Goal: Task Accomplishment & Management: Use online tool/utility

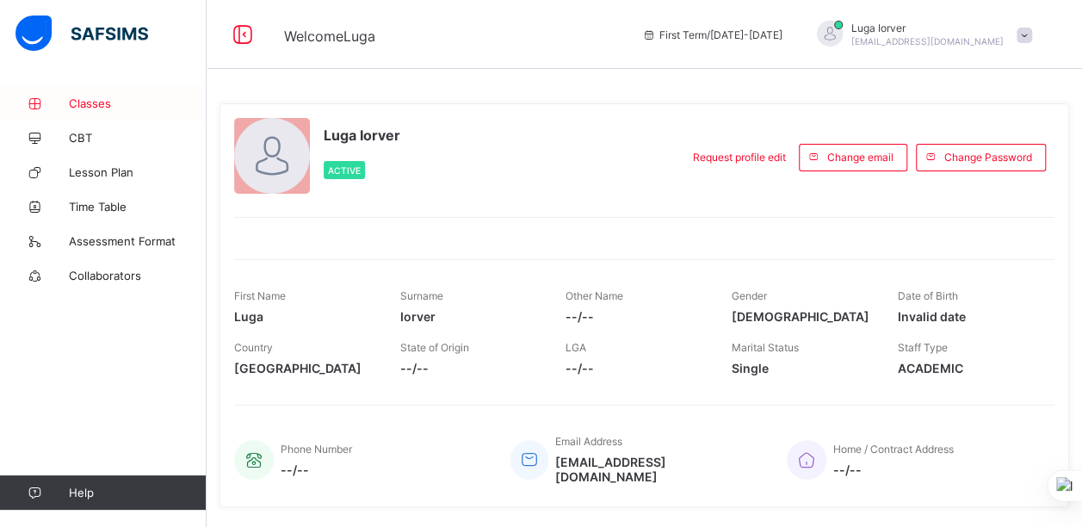
click at [99, 102] on span "Classes" at bounding box center [138, 103] width 138 height 14
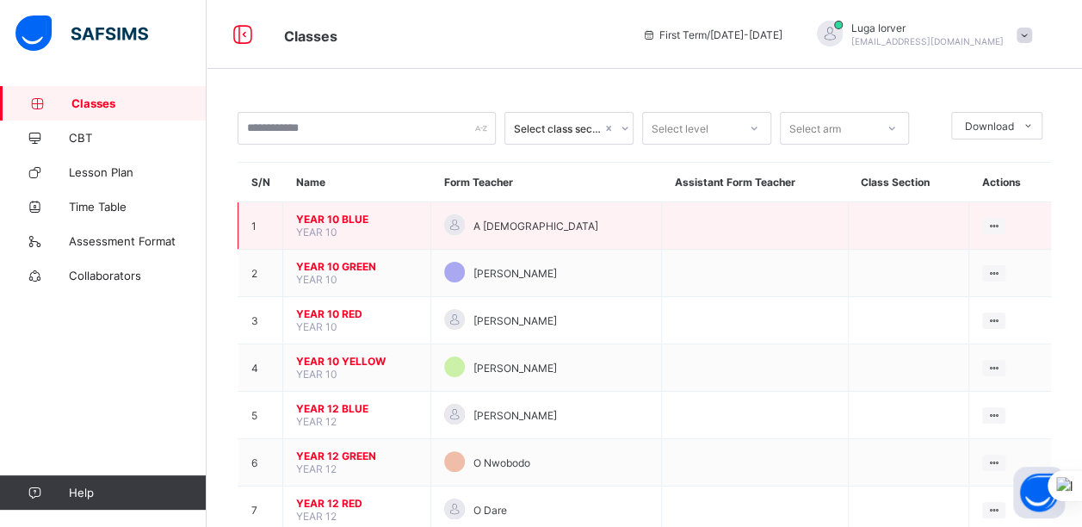
click at [356, 213] on span "YEAR 10 BLUE" at bounding box center [356, 219] width 121 height 13
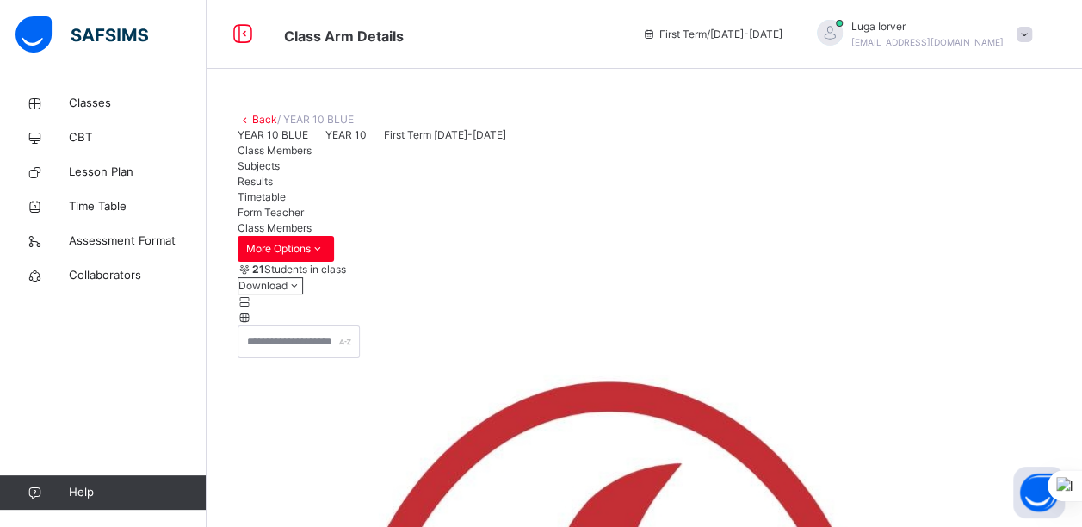
click at [280, 172] on span "Subjects" at bounding box center [259, 165] width 42 height 13
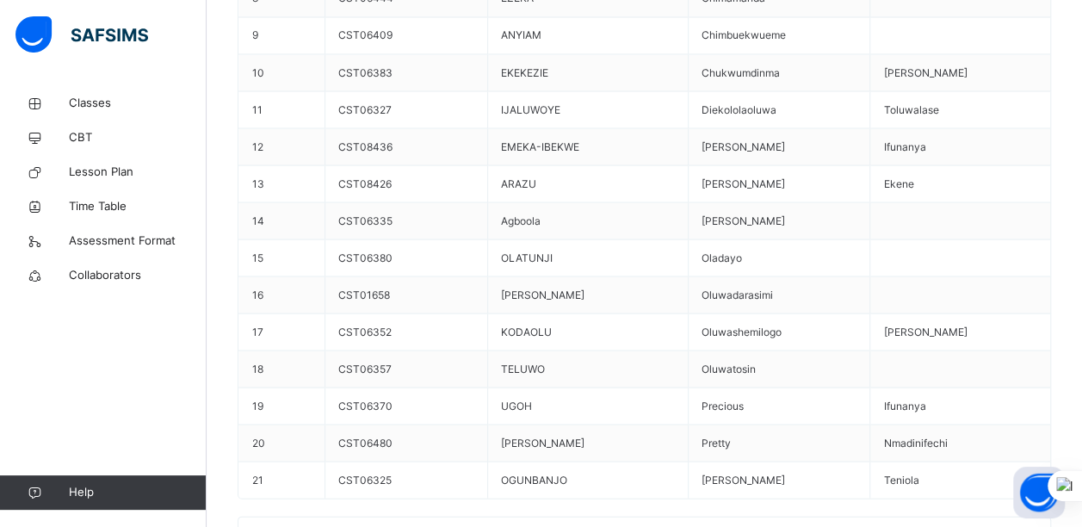
scroll to position [1564, 0]
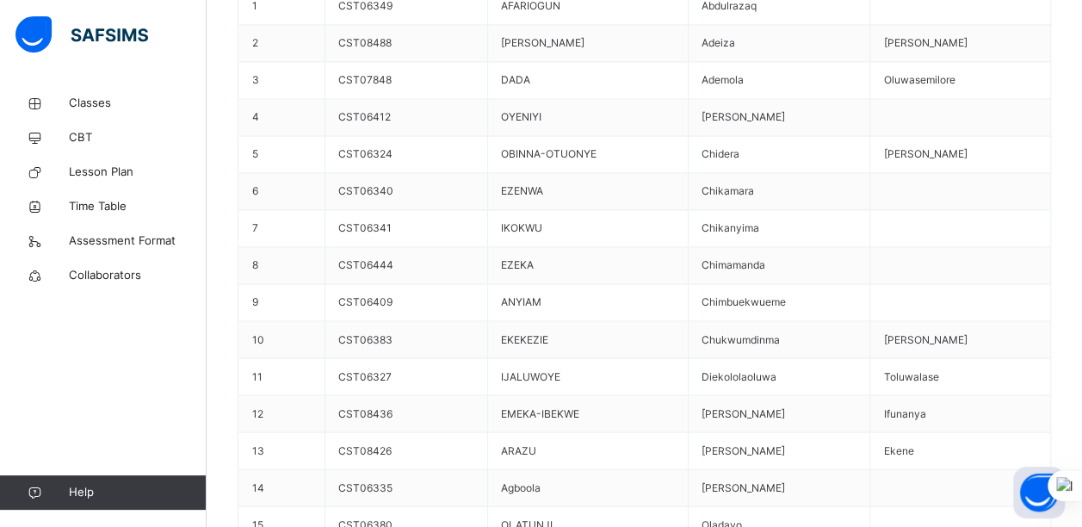
scroll to position [59, 239]
type input "**"
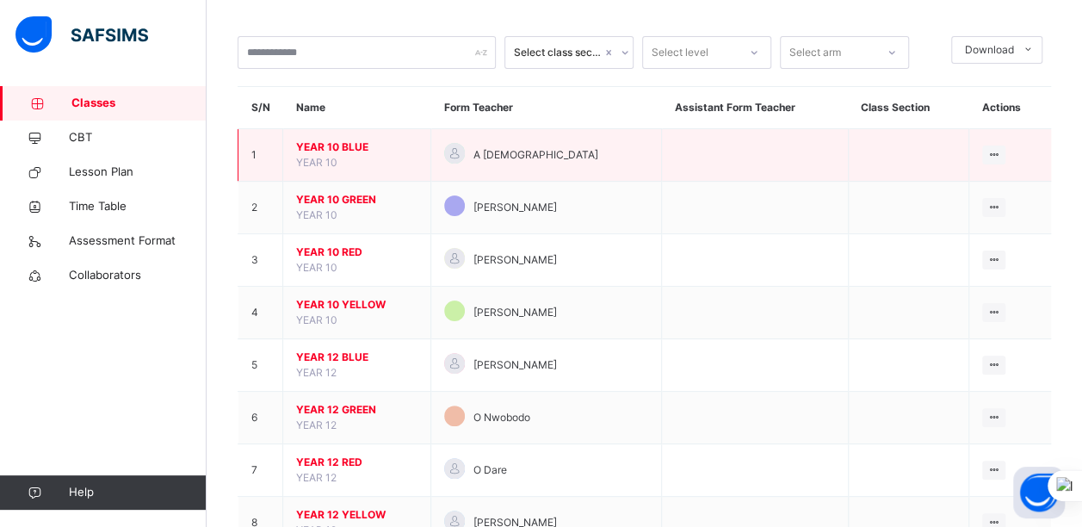
scroll to position [77, 0]
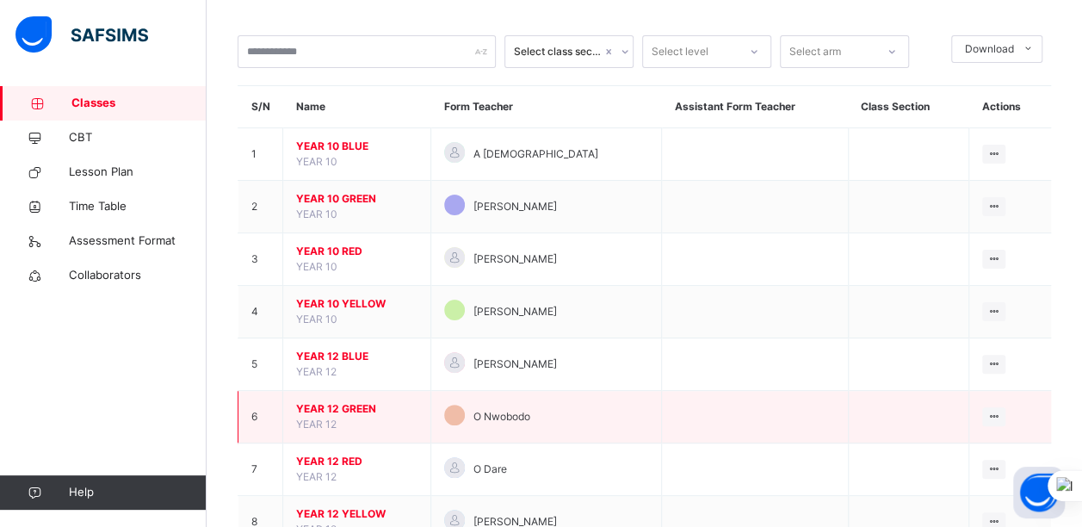
click at [333, 407] on span "YEAR 12 GREEN" at bounding box center [356, 408] width 121 height 15
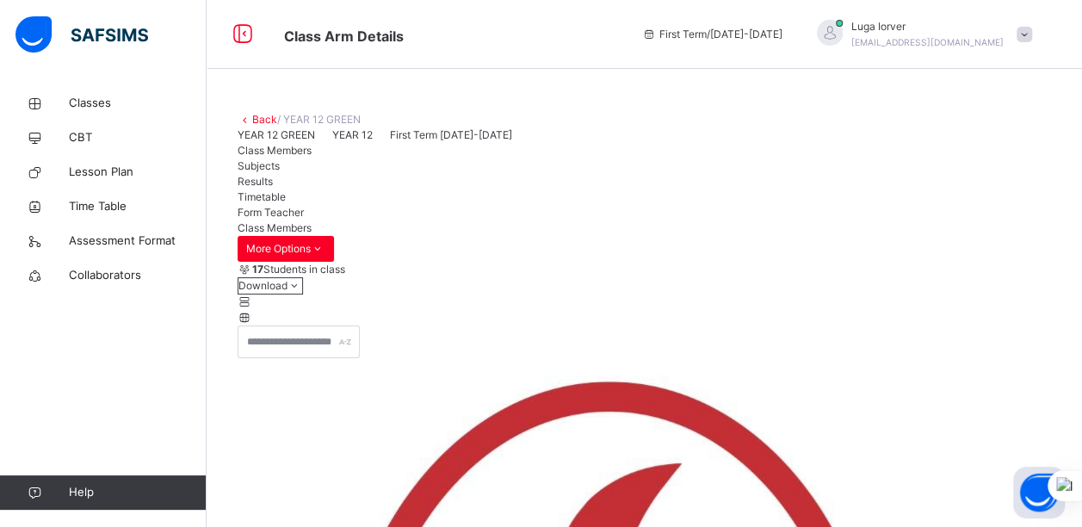
click at [280, 172] on span "Subjects" at bounding box center [259, 165] width 42 height 13
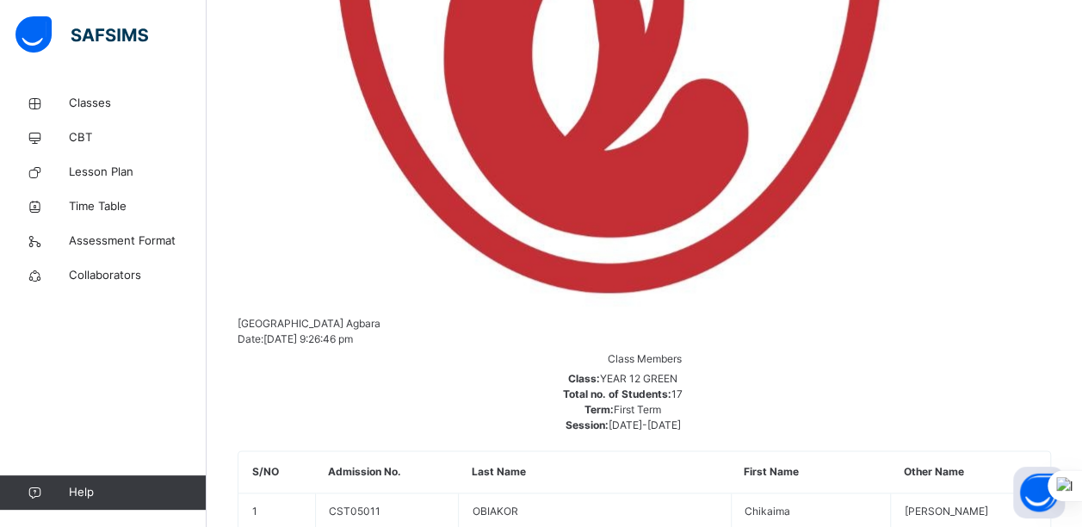
scroll to position [787, 0]
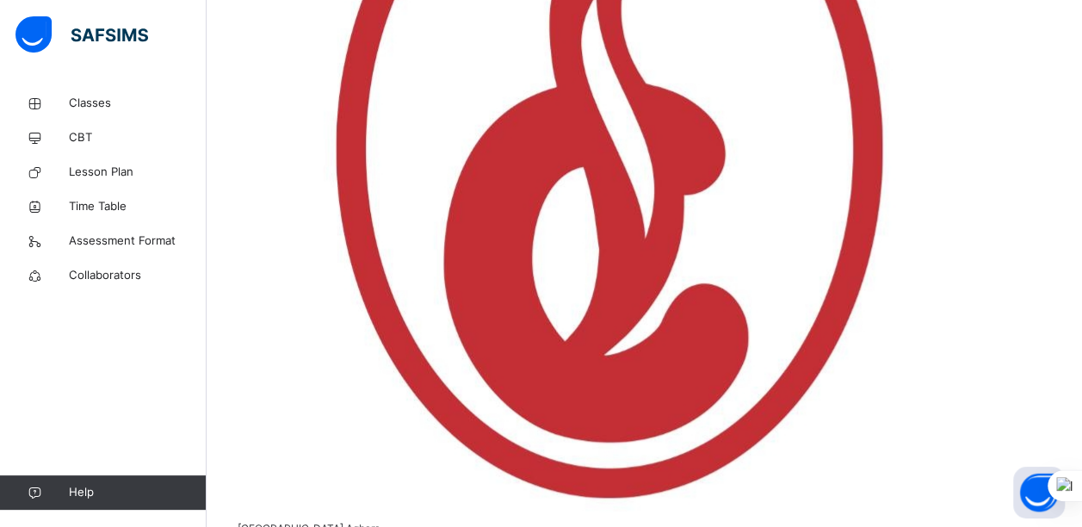
scroll to position [95, 159]
type input "*"
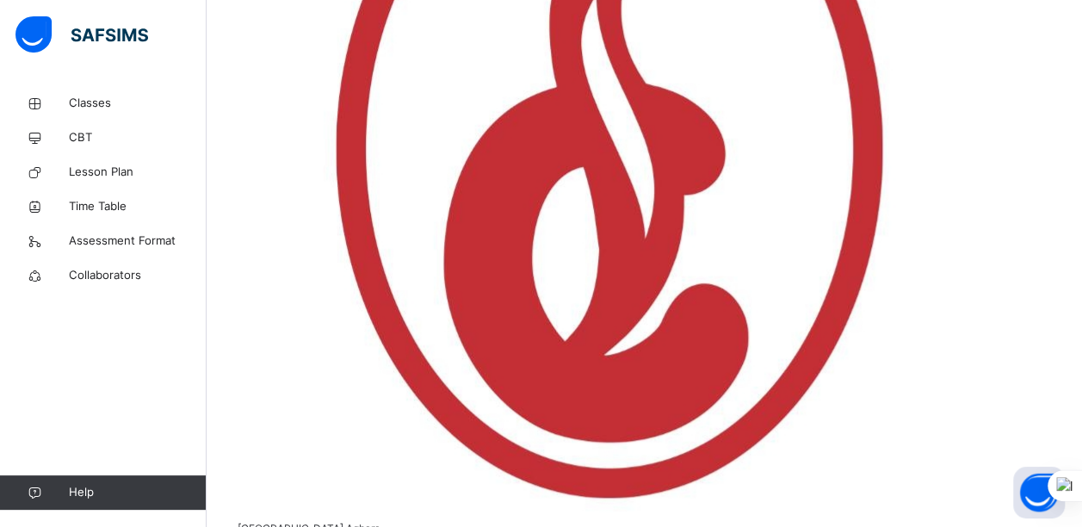
type input "*"
